Goal: Information Seeking & Learning: Learn about a topic

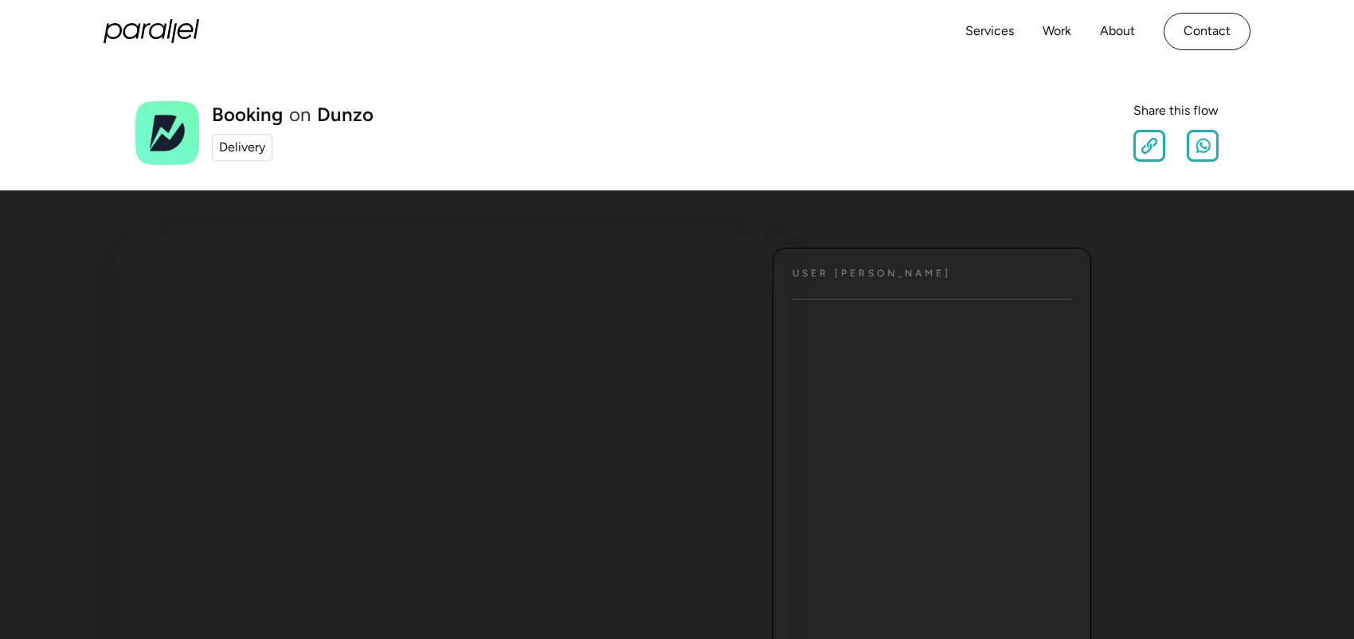
click at [259, 141] on div "Delivery" at bounding box center [242, 147] width 46 height 19
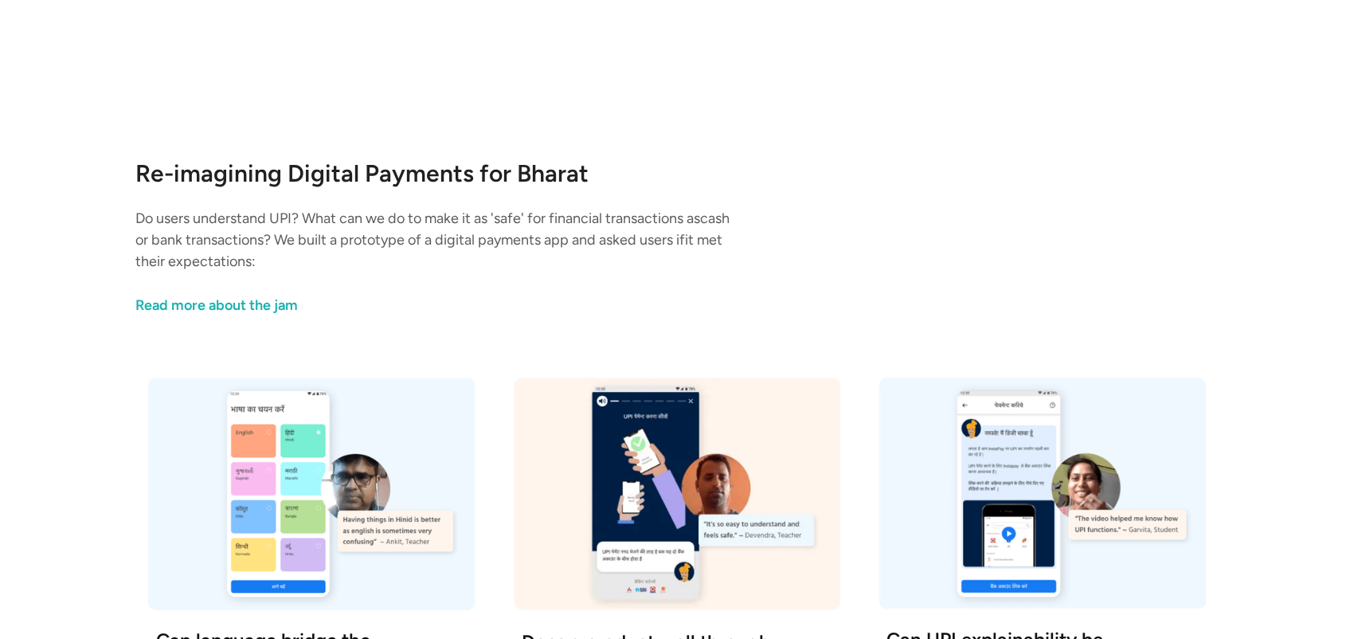
scroll to position [1434, 0]
